Goal: Contribute content: Contribute content

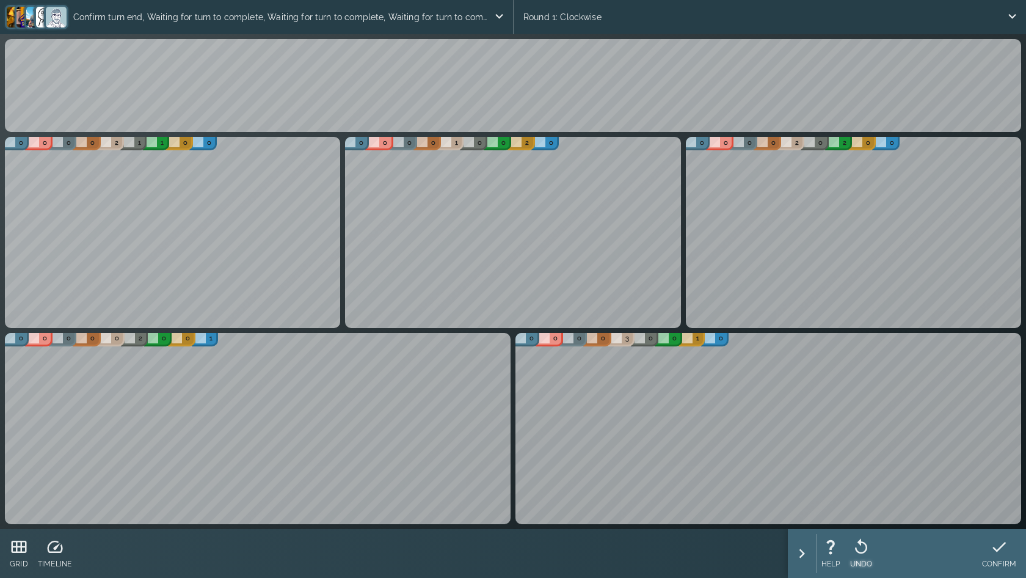
click at [868, 552] on icon at bounding box center [861, 547] width 18 height 18
click at [861, 555] on icon at bounding box center [861, 547] width 18 height 18
click at [861, 555] on icon at bounding box center [862, 547] width 18 height 18
click at [1001, 550] on icon at bounding box center [1007, 547] width 18 height 18
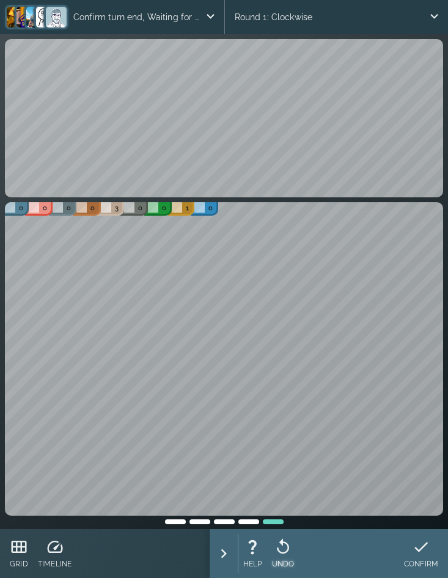
click at [285, 552] on icon at bounding box center [283, 547] width 18 height 18
click at [422, 547] on icon at bounding box center [428, 547] width 18 height 18
click at [288, 547] on icon at bounding box center [283, 545] width 12 height 15
click at [435, 546] on icon at bounding box center [428, 547] width 18 height 18
click at [279, 549] on icon at bounding box center [283, 547] width 18 height 18
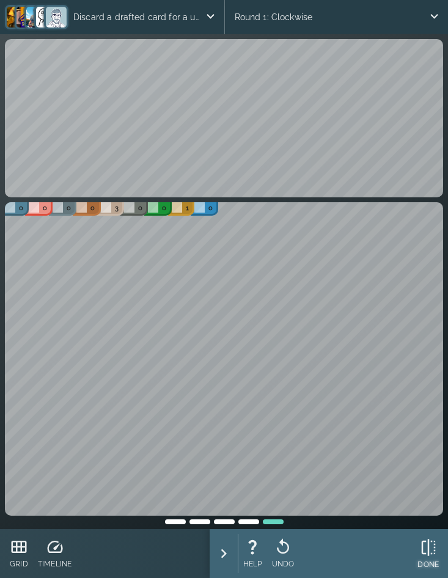
click at [432, 552] on icon at bounding box center [428, 547] width 18 height 18
click at [282, 546] on icon at bounding box center [283, 547] width 18 height 18
click at [426, 554] on icon at bounding box center [428, 547] width 18 height 18
click at [280, 543] on icon at bounding box center [283, 547] width 18 height 18
click at [424, 545] on icon at bounding box center [428, 547] width 18 height 18
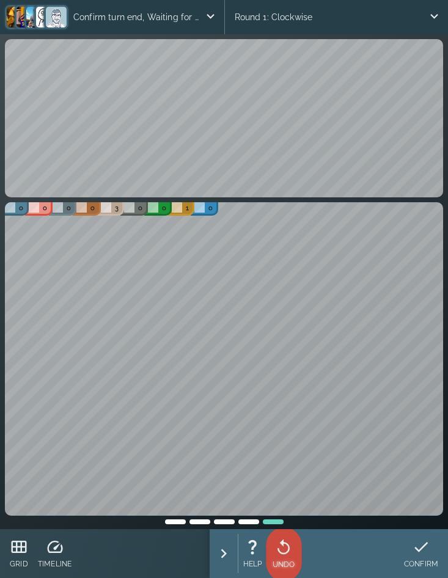
click at [284, 543] on icon at bounding box center [283, 547] width 18 height 18
click at [423, 546] on icon at bounding box center [428, 547] width 18 height 18
click at [290, 543] on icon at bounding box center [283, 547] width 18 height 18
click at [287, 552] on icon at bounding box center [283, 547] width 18 height 18
click at [415, 560] on div "DONE" at bounding box center [427, 554] width 31 height 49
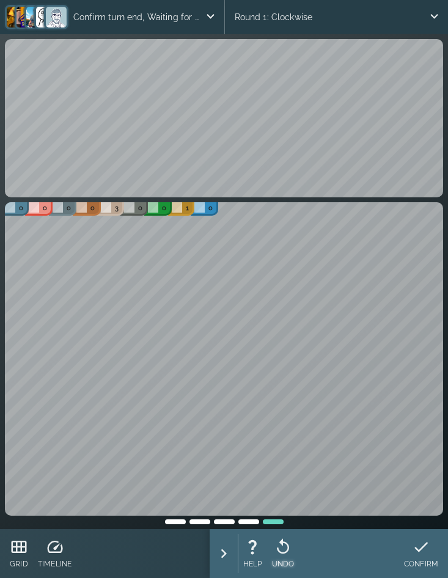
click at [282, 550] on icon at bounding box center [283, 547] width 18 height 18
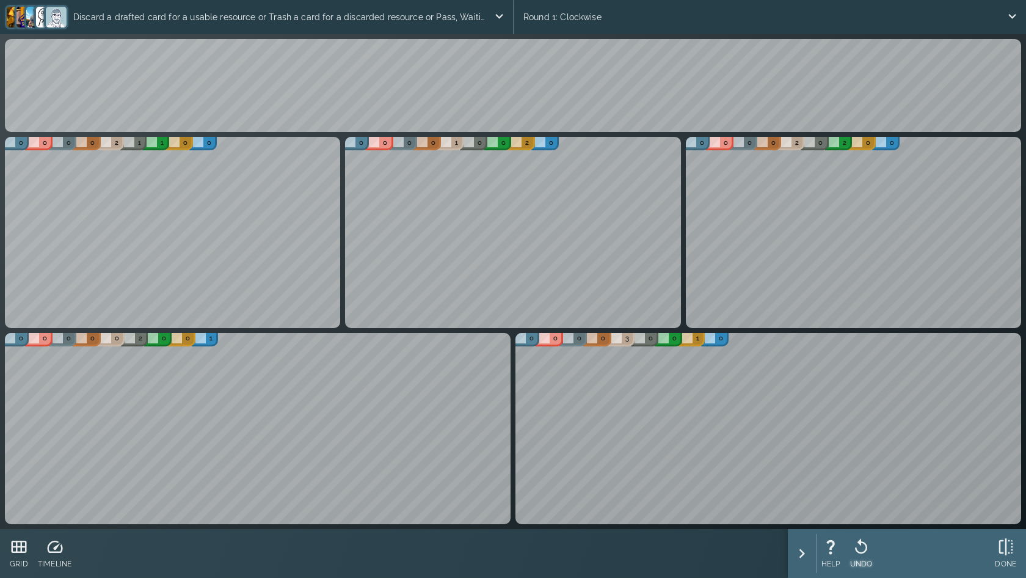
click at [447, 546] on icon at bounding box center [861, 547] width 18 height 18
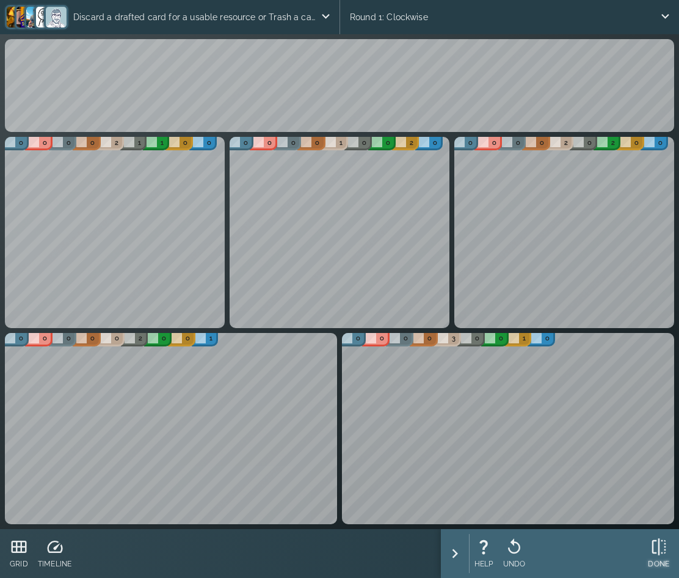
click at [447, 541] on icon at bounding box center [659, 546] width 14 height 17
click at [447, 548] on icon at bounding box center [515, 547] width 18 height 18
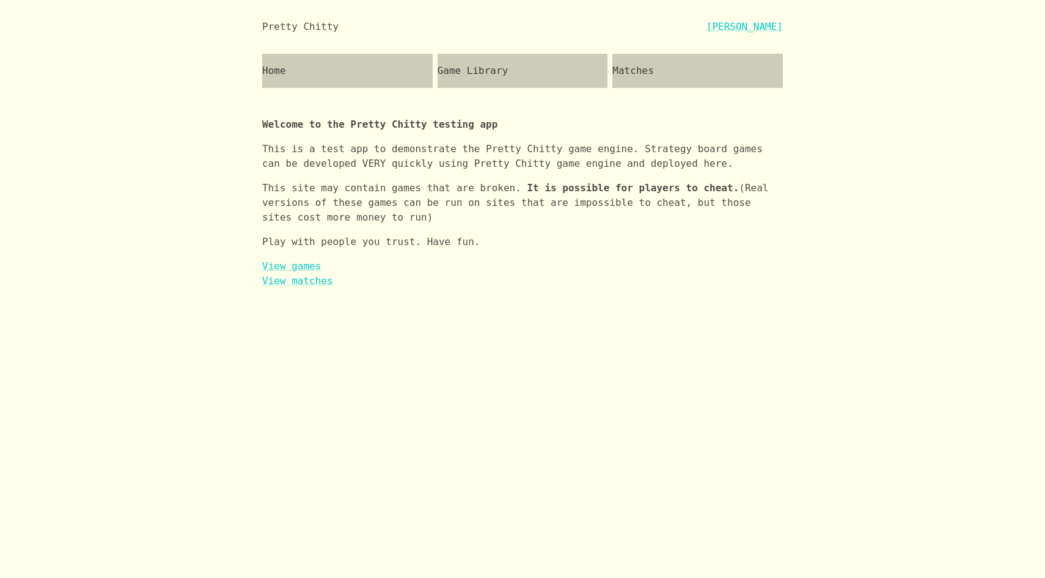
click at [478, 70] on div "Game Library" at bounding box center [522, 71] width 170 height 34
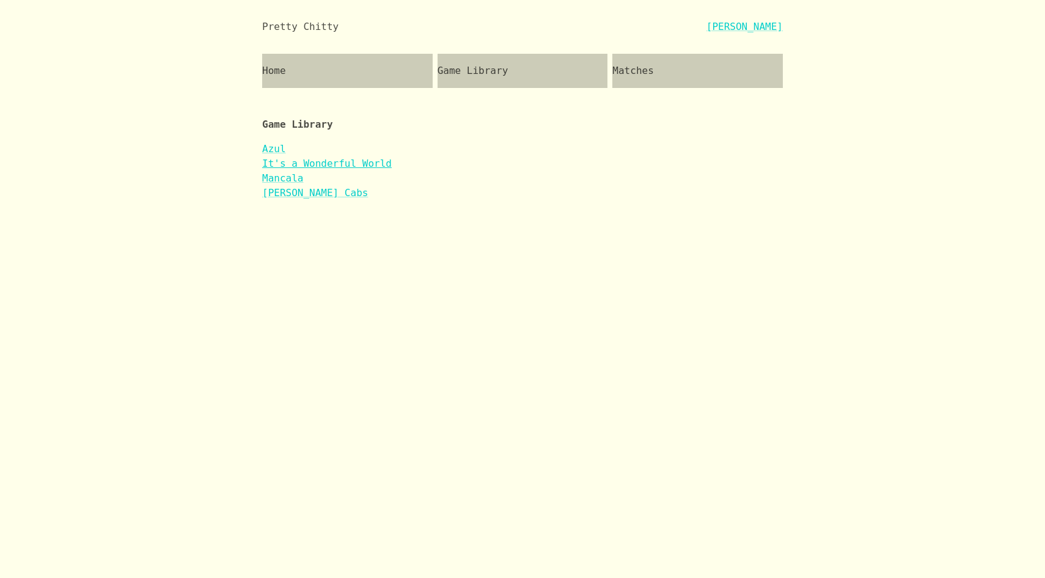
click at [362, 162] on link "It's a Wonderful World" at bounding box center [327, 164] width 130 height 12
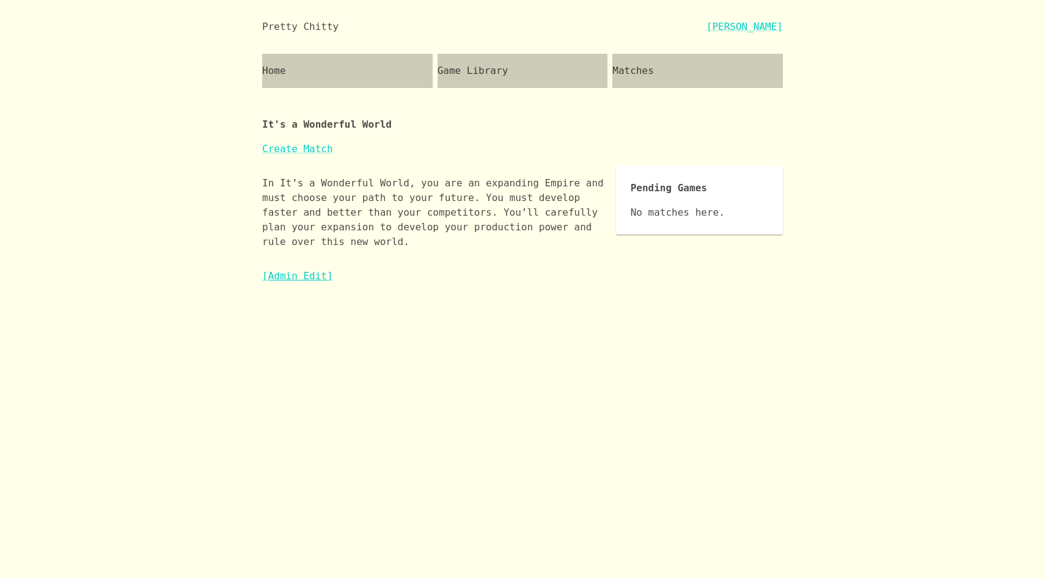
click at [304, 274] on link "[Admin Edit]" at bounding box center [297, 276] width 71 height 12
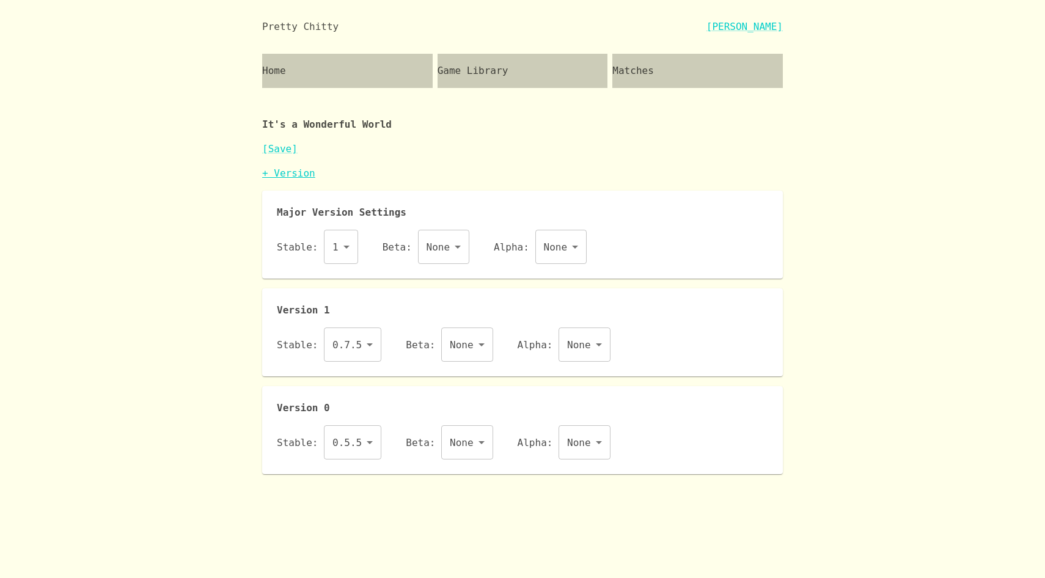
click at [301, 170] on link "+ Version" at bounding box center [288, 173] width 53 height 12
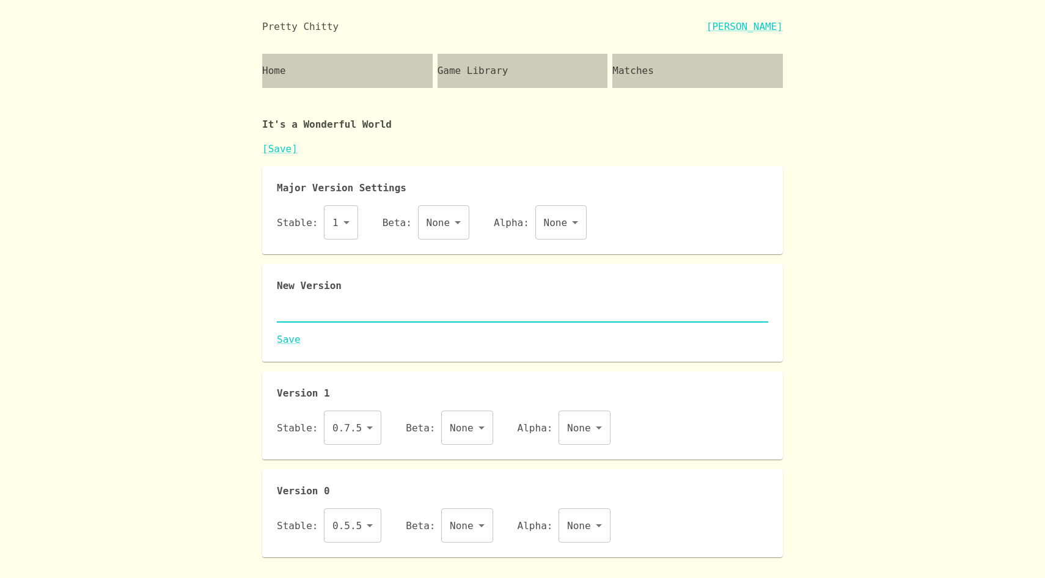
click at [324, 312] on textarea at bounding box center [522, 312] width 491 height 14
paste textarea "{ "id": "iaww", "name": "It's a Wonderful World", "major": 1, "description": "I…"
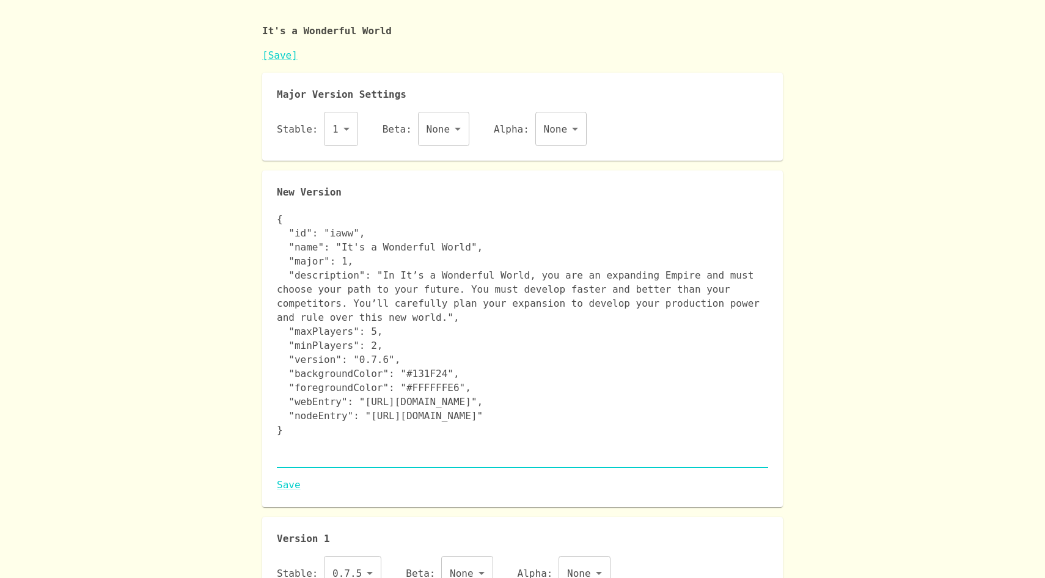
scroll to position [136, 0]
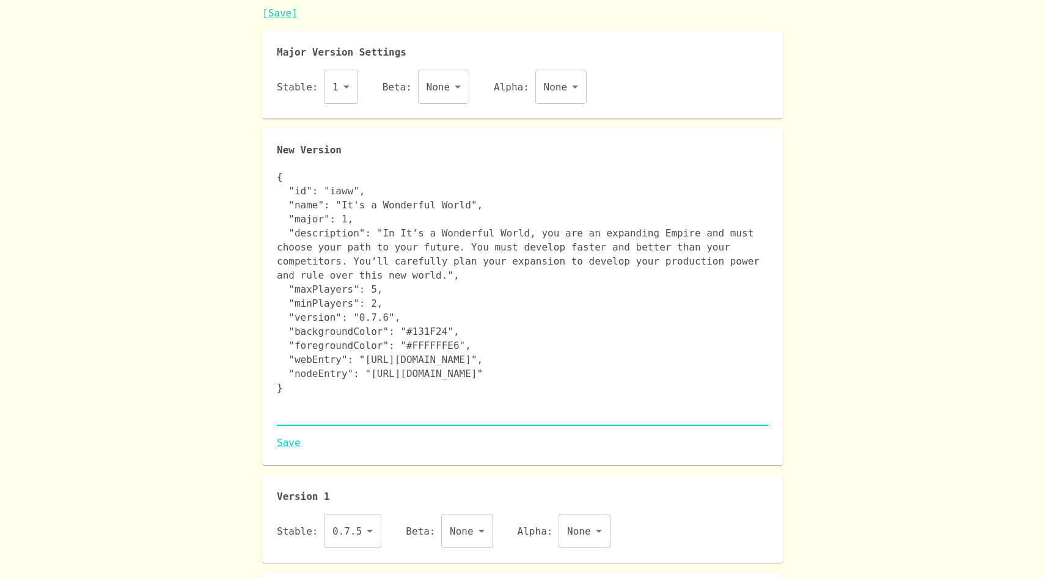
type textarea "{ "id": "iaww", "name": "It's a Wonderful World", "major": 1, "description": "I…"
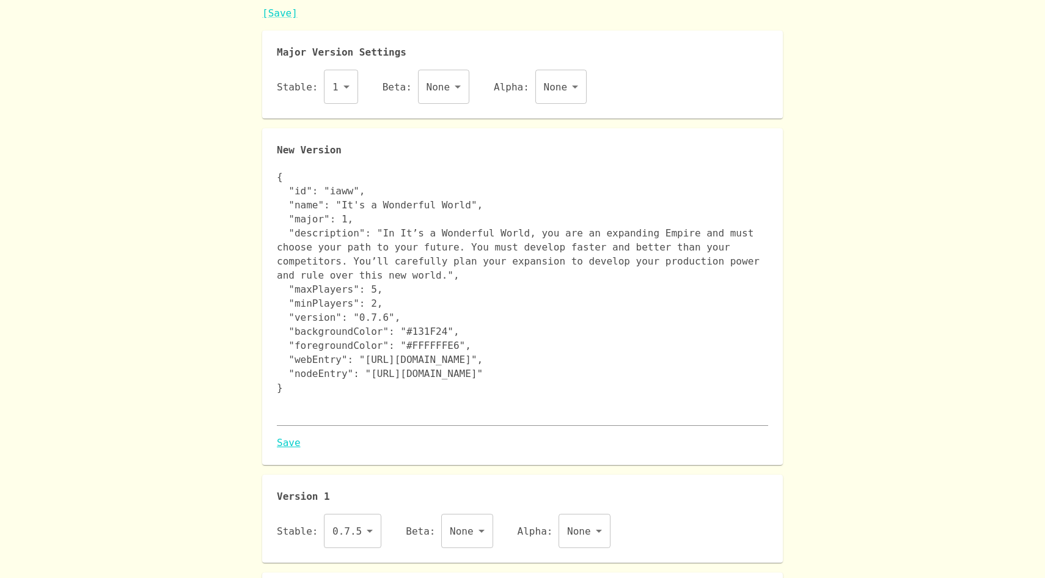
click at [287, 444] on link "Save" at bounding box center [522, 443] width 491 height 15
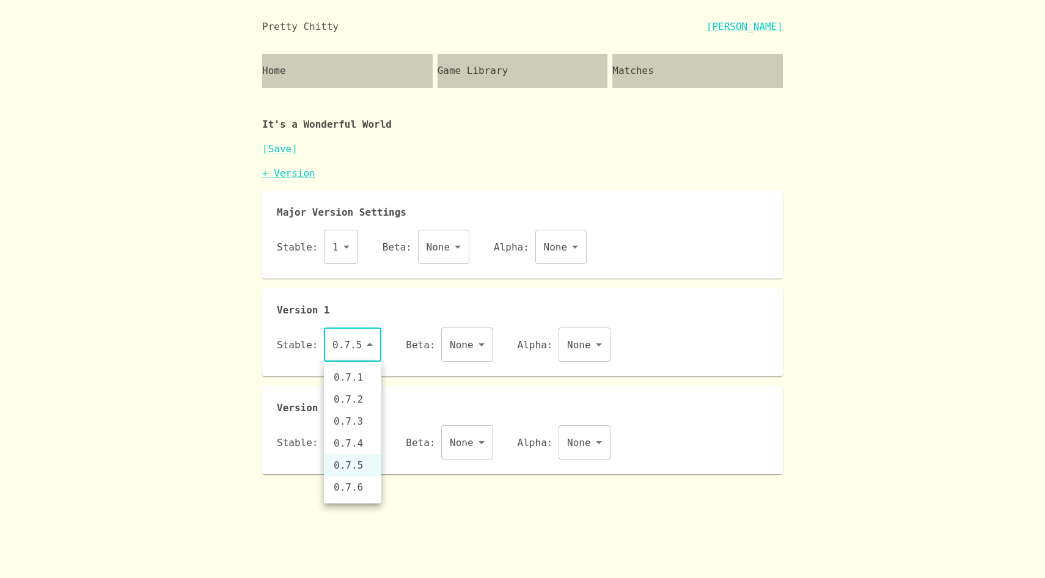
click at [355, 351] on body "Pretty Chitty Josh Breckman Home Game Library Matches It's a Wonderful World [S…" at bounding box center [522, 237] width 1045 height 474
click at [367, 486] on li "0.7.6" at bounding box center [352, 488] width 57 height 22
type input "0.7.6"
click at [282, 152] on link "[Save]" at bounding box center [279, 149] width 35 height 12
click at [366, 351] on body "Pretty Chitty Josh Breckman Home Game Library Matches It's a Wonderful World [S…" at bounding box center [522, 237] width 1045 height 474
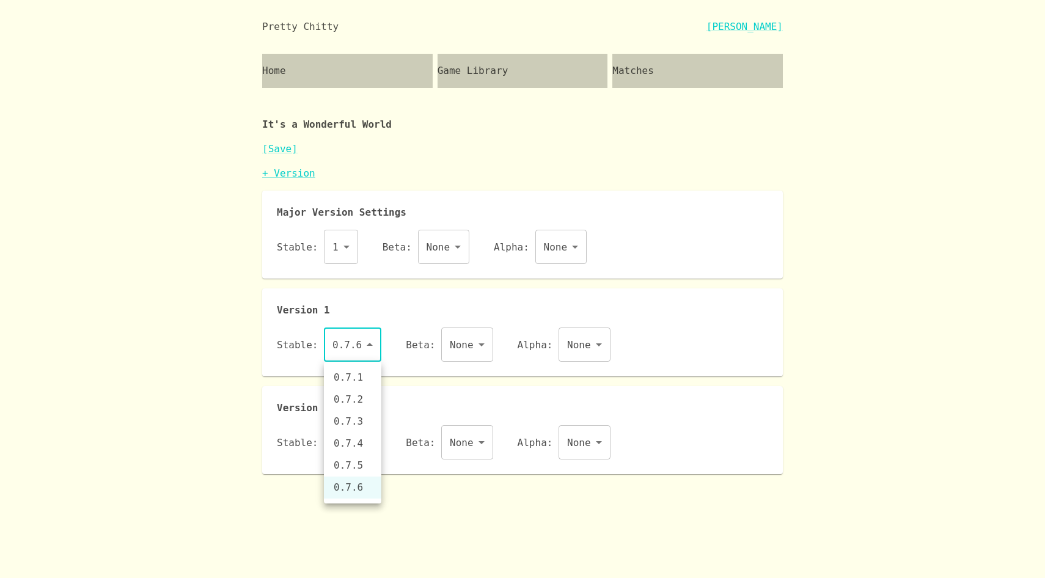
click at [397, 337] on div at bounding box center [522, 289] width 1045 height 578
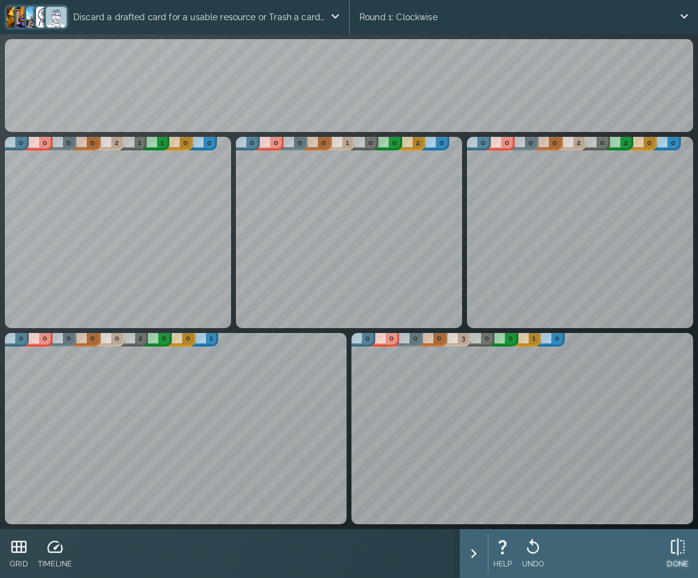
click at [666, 549] on div "DONE" at bounding box center [677, 553] width 31 height 49
click at [534, 554] on icon at bounding box center [533, 547] width 18 height 18
click at [675, 552] on icon at bounding box center [677, 547] width 18 height 18
click at [535, 543] on icon at bounding box center [533, 545] width 12 height 15
click at [673, 555] on icon at bounding box center [677, 547] width 18 height 18
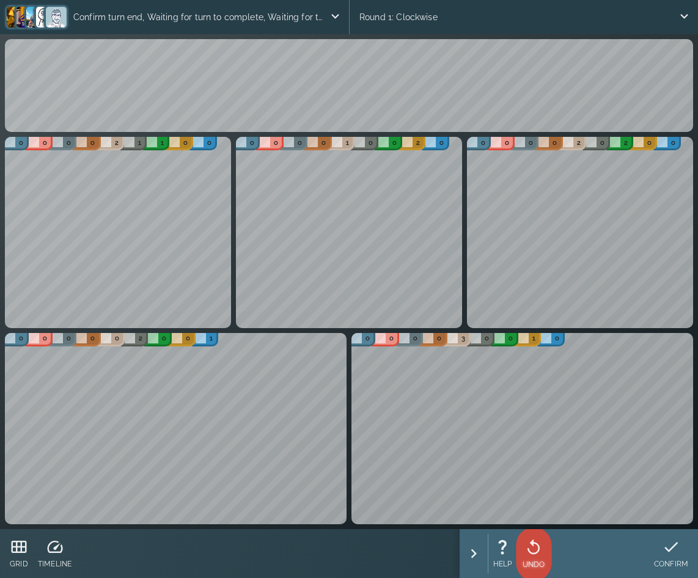
click at [535, 548] on icon at bounding box center [533, 547] width 18 height 18
click at [669, 542] on icon at bounding box center [678, 547] width 18 height 18
click at [535, 551] on icon at bounding box center [533, 547] width 18 height 18
click at [674, 552] on icon at bounding box center [677, 546] width 14 height 17
click at [674, 552] on icon at bounding box center [671, 547] width 18 height 18
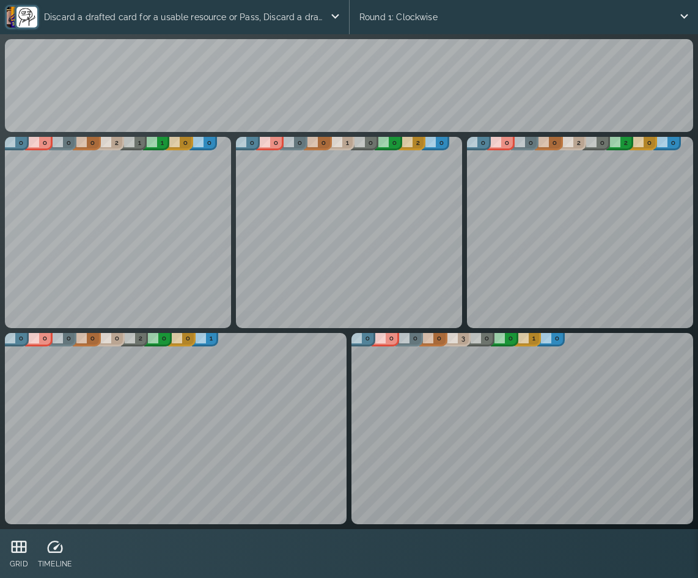
click at [264, 17] on p "Discard a drafted card for a usable resource or Pass, Discard a drafted card fo…" at bounding box center [184, 17] width 290 height 24
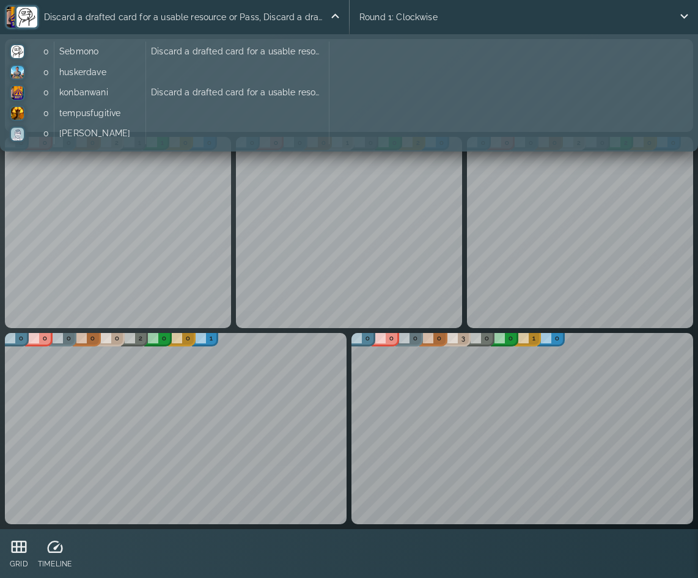
click at [264, 17] on p "Discard a drafted card for a usable resource or Pass, Discard a drafted card fo…" at bounding box center [184, 17] width 290 height 24
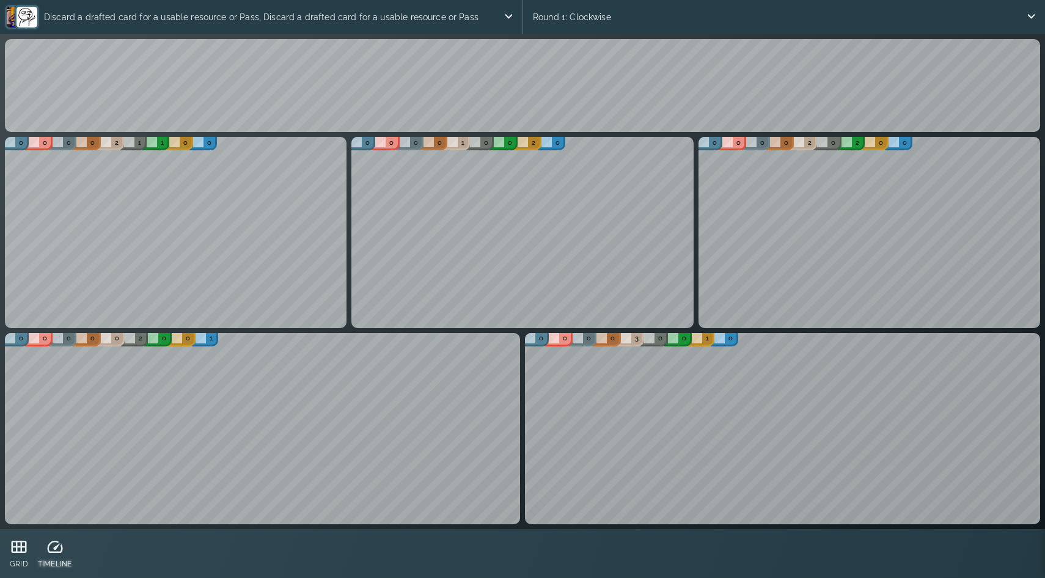
click at [57, 544] on icon at bounding box center [55, 547] width 18 height 18
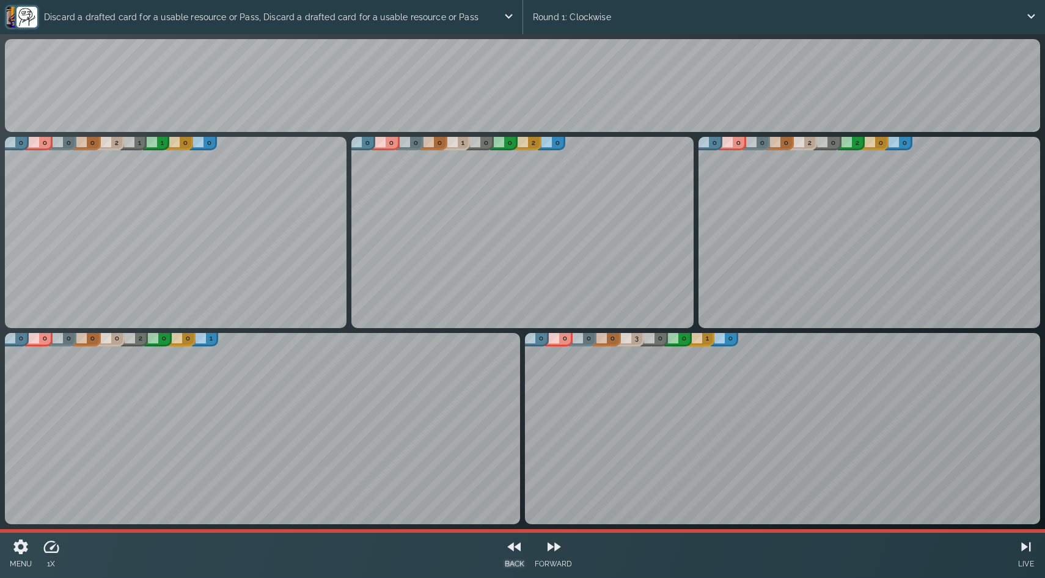
click at [524, 551] on icon at bounding box center [514, 547] width 18 height 18
click at [697, 554] on icon at bounding box center [1026, 547] width 18 height 18
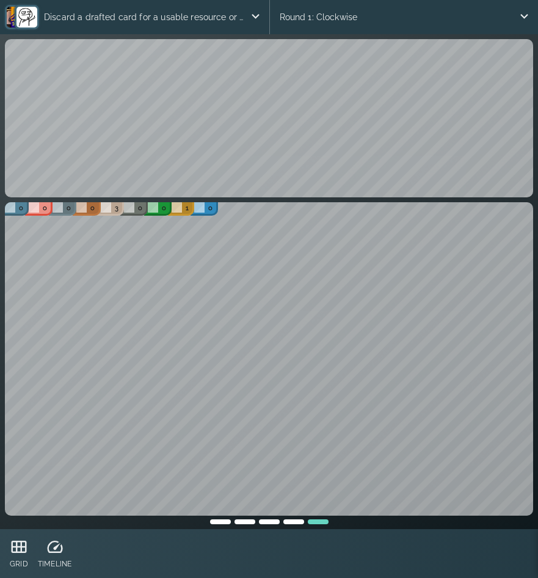
click at [220, 519] on div at bounding box center [220, 520] width 24 height 9
click at [267, 525] on div "0 0 0 0 2 1 1 0 0 0 0 0 0 1 0 0 2 0 0 0 0 0 2 0 2 0 0 0 0 0 0 0 2 0 0 1 0 0 0 0…" at bounding box center [268, 363] width 533 height 327
click at [270, 522] on div at bounding box center [269, 520] width 24 height 9
click at [299, 525] on div "0 0 0 0 2 1 1 0 0 0 0 0 0 1 0 0 2 0 0 0 0 0 2 0 2 0 0 0 0 0 0 0 2 0 0 1 0 0 0 0…" at bounding box center [268, 363] width 533 height 327
click at [298, 522] on div at bounding box center [294, 520] width 24 height 9
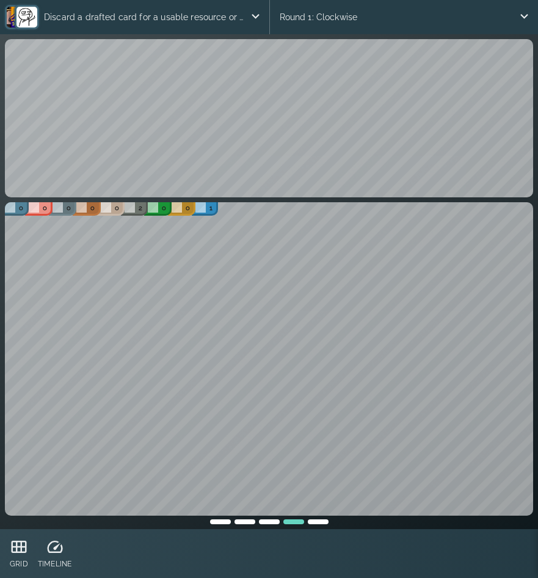
click at [317, 521] on div at bounding box center [318, 520] width 24 height 9
